Goal: Transaction & Acquisition: Purchase product/service

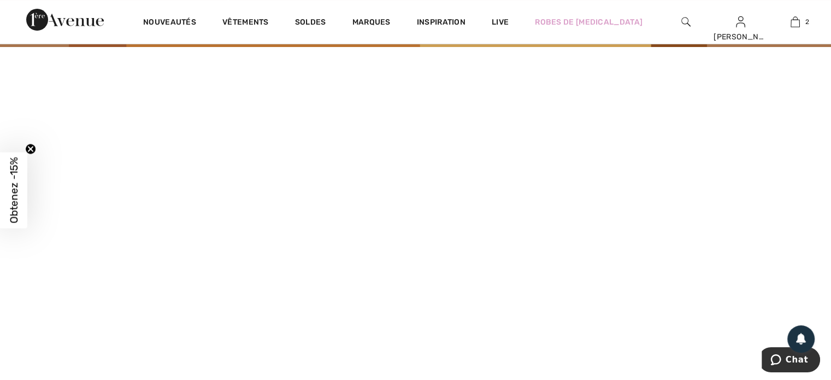
scroll to position [55, 0]
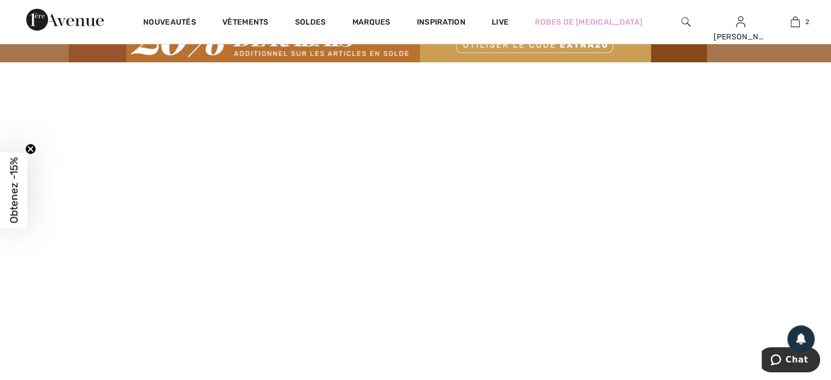
click at [172, 323] on video at bounding box center [415, 270] width 831 height 416
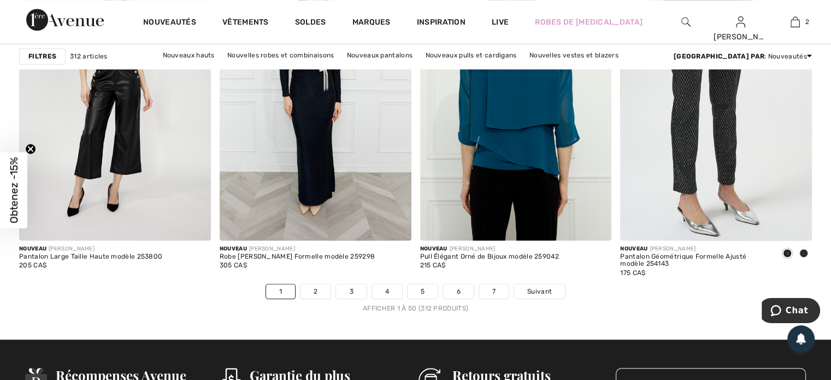
scroll to position [5136, 0]
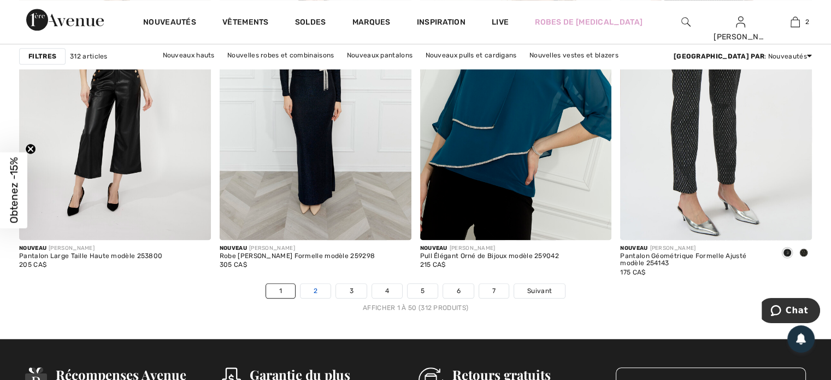
click at [314, 285] on link "2" at bounding box center [316, 291] width 30 height 14
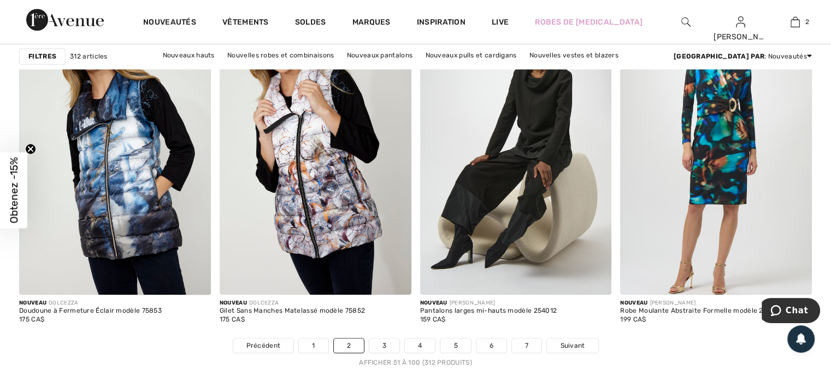
scroll to position [5191, 0]
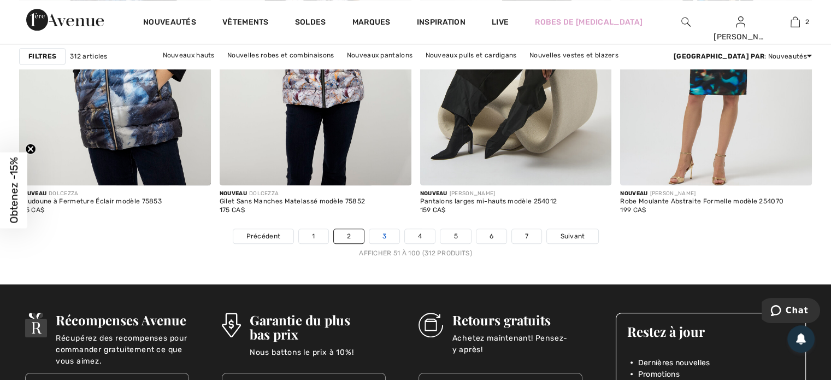
click at [384, 232] on link "3" at bounding box center [384, 236] width 30 height 14
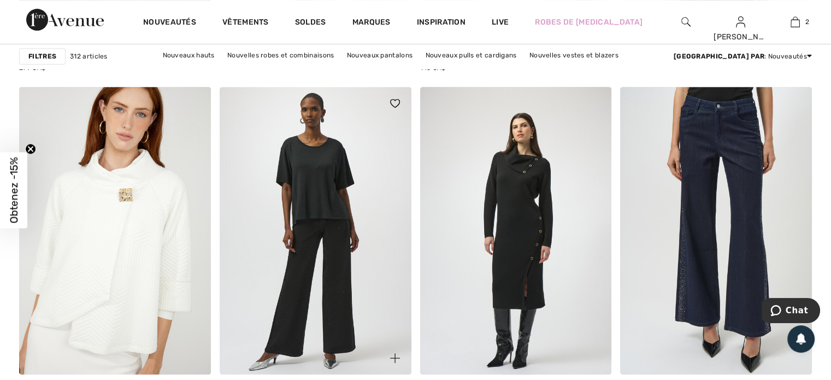
scroll to position [4644, 0]
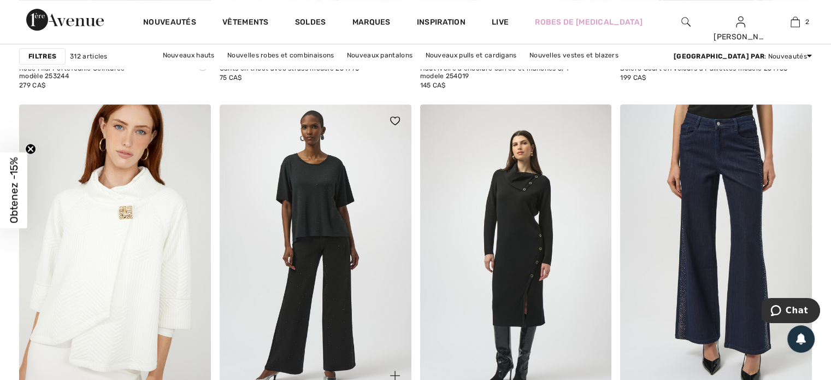
click at [322, 195] on img at bounding box center [316, 247] width 192 height 287
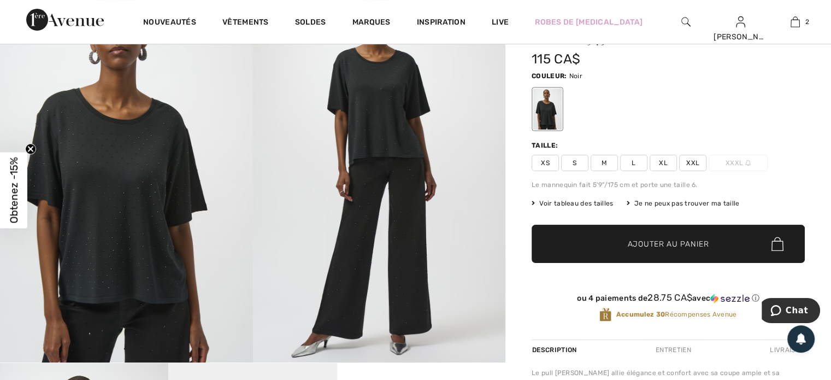
scroll to position [109, 0]
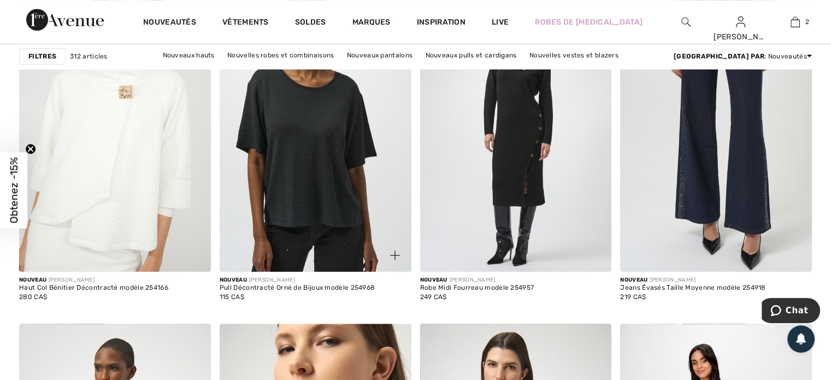
scroll to position [4754, 0]
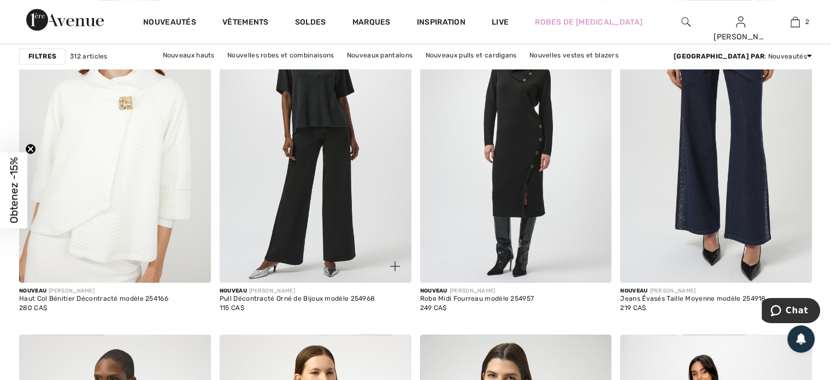
click at [330, 108] on img at bounding box center [316, 138] width 192 height 287
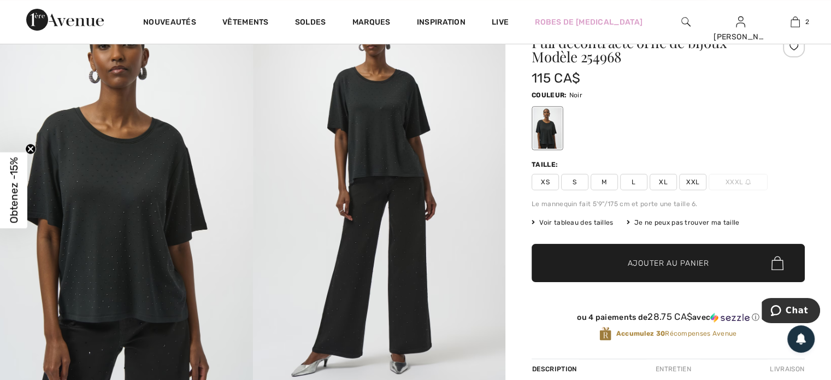
scroll to position [109, 0]
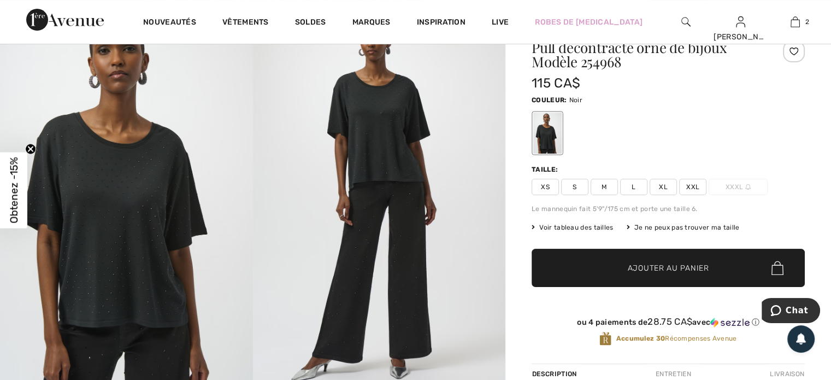
click at [692, 184] on span "XXL" at bounding box center [692, 187] width 27 height 16
click at [675, 263] on span "Ajouter au panier" at bounding box center [668, 267] width 81 height 11
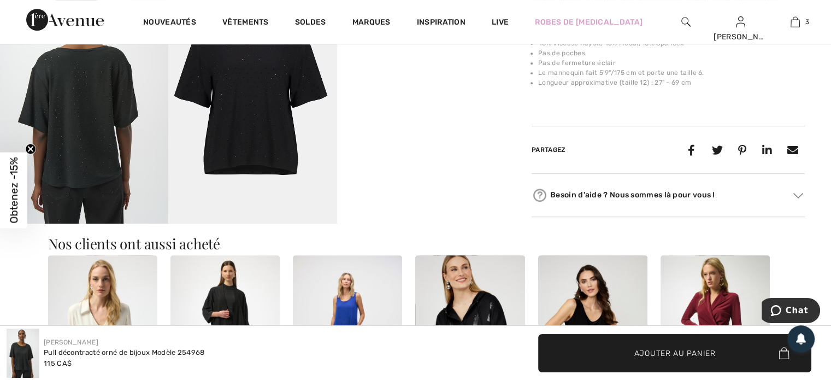
scroll to position [492, 0]
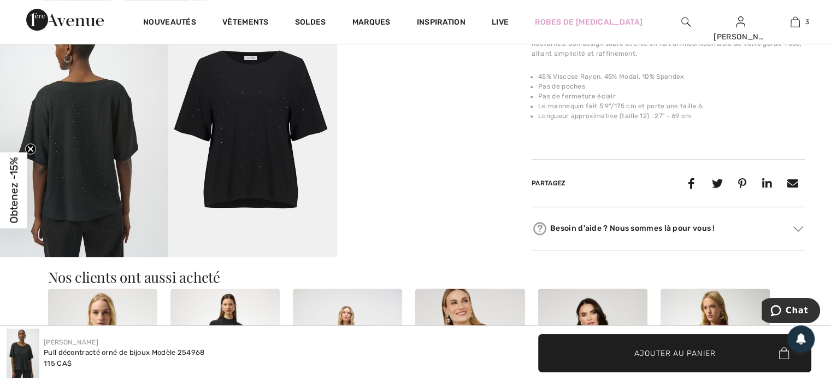
click at [89, 167] on img at bounding box center [84, 130] width 168 height 252
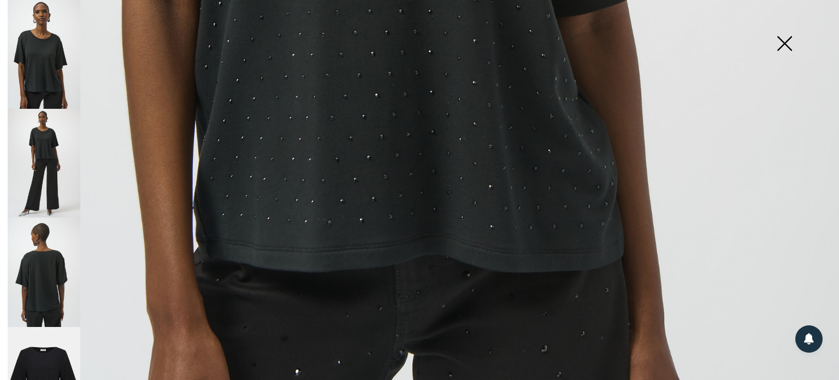
scroll to position [866, 0]
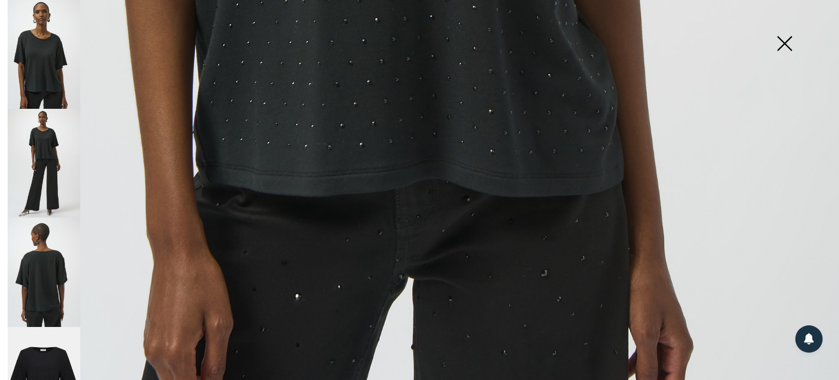
click at [47, 276] on img at bounding box center [44, 271] width 73 height 109
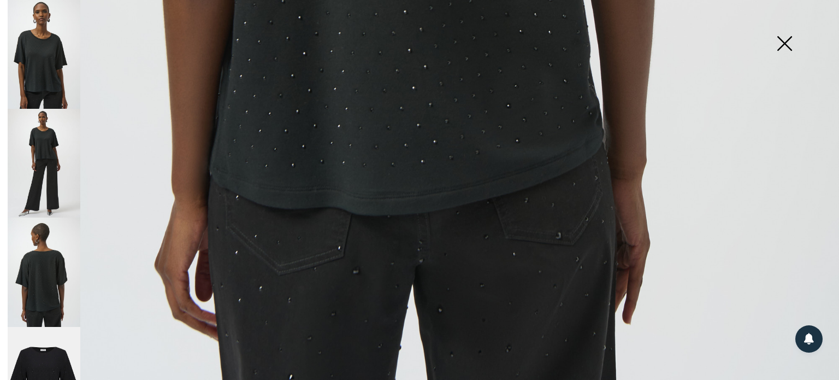
click at [785, 39] on img at bounding box center [784, 44] width 55 height 56
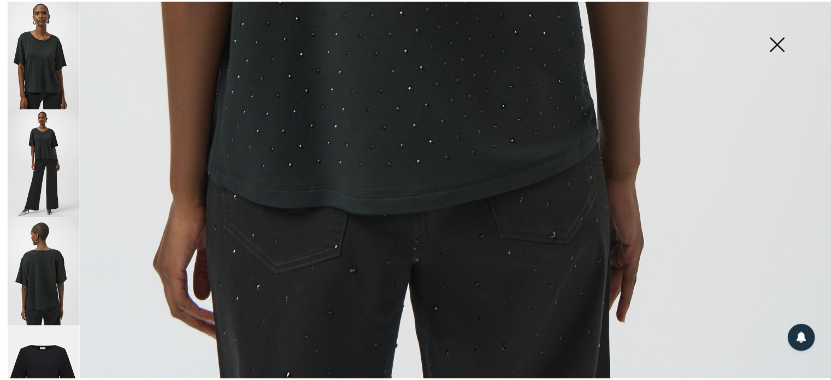
scroll to position [852, 0]
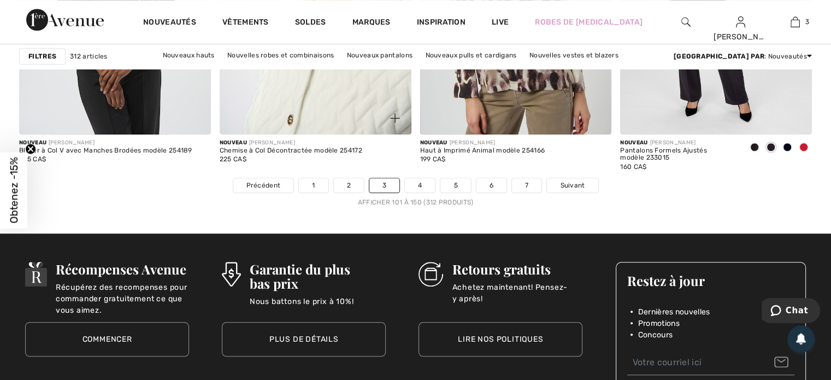
scroll to position [5245, 0]
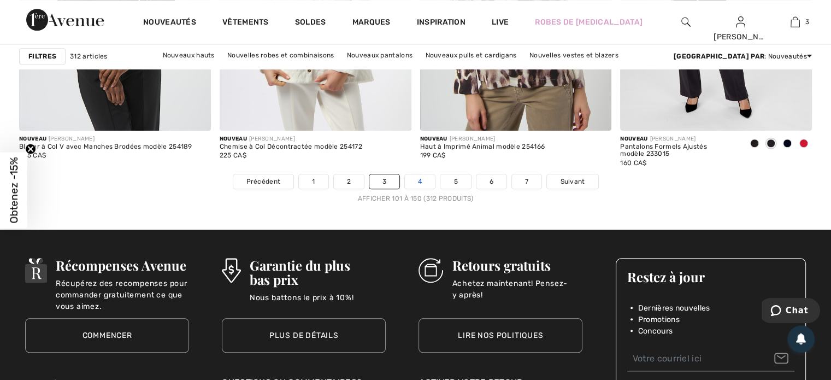
click at [419, 176] on link "4" at bounding box center [420, 181] width 30 height 14
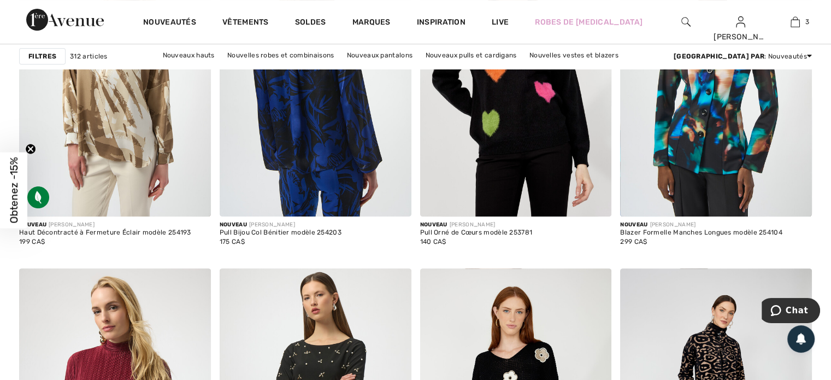
scroll to position [4699, 0]
